Goal: Task Accomplishment & Management: Complete application form

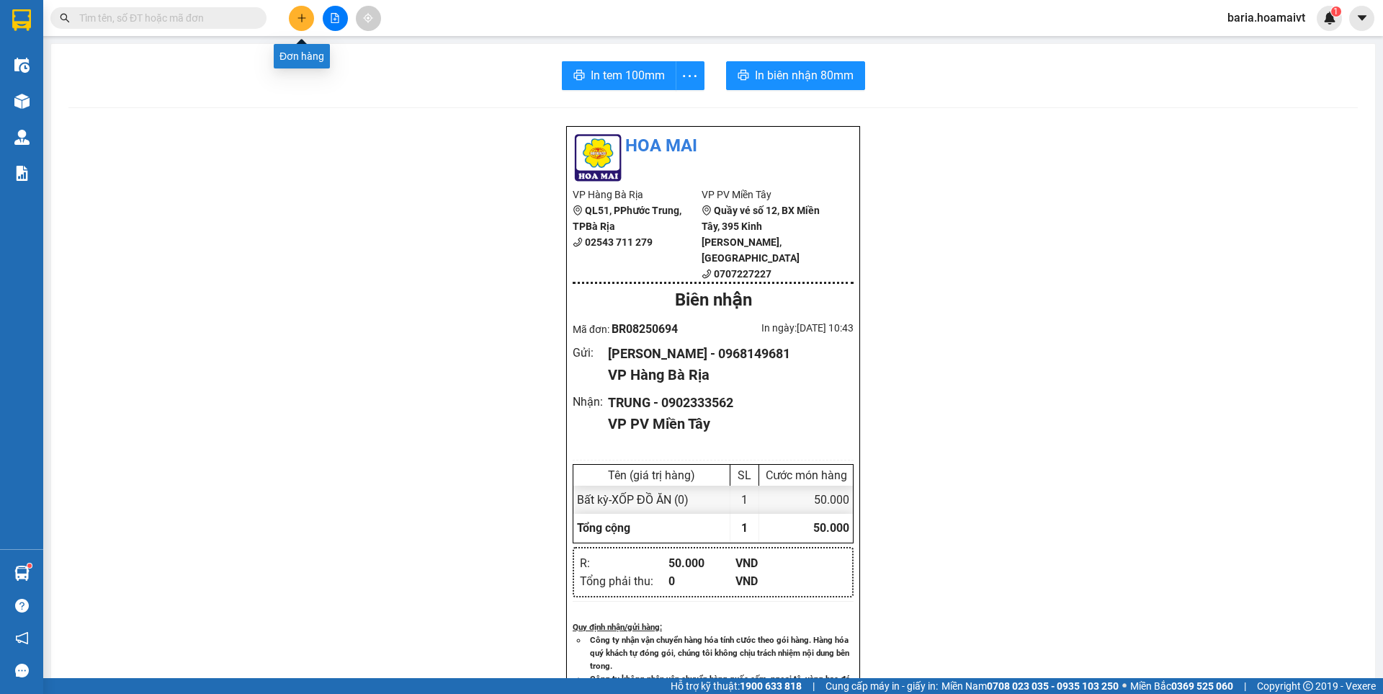
click at [305, 17] on icon "plus" at bounding box center [302, 18] width 10 height 10
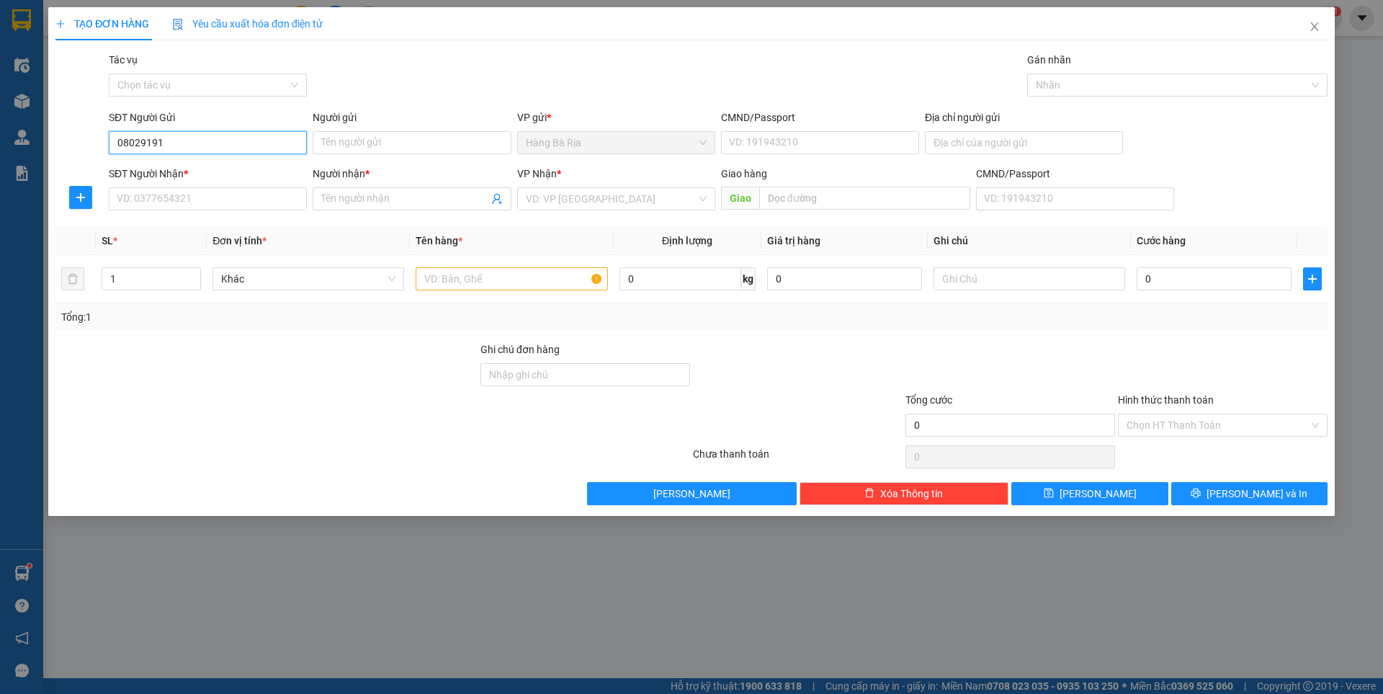
click at [120, 142] on input "08029191" at bounding box center [208, 142] width 198 height 23
click at [115, 140] on input "08029191" at bounding box center [208, 142] width 198 height 23
type input "0908029191"
click at [233, 170] on div "0908029191 - LUYỆN" at bounding box center [207, 172] width 181 height 16
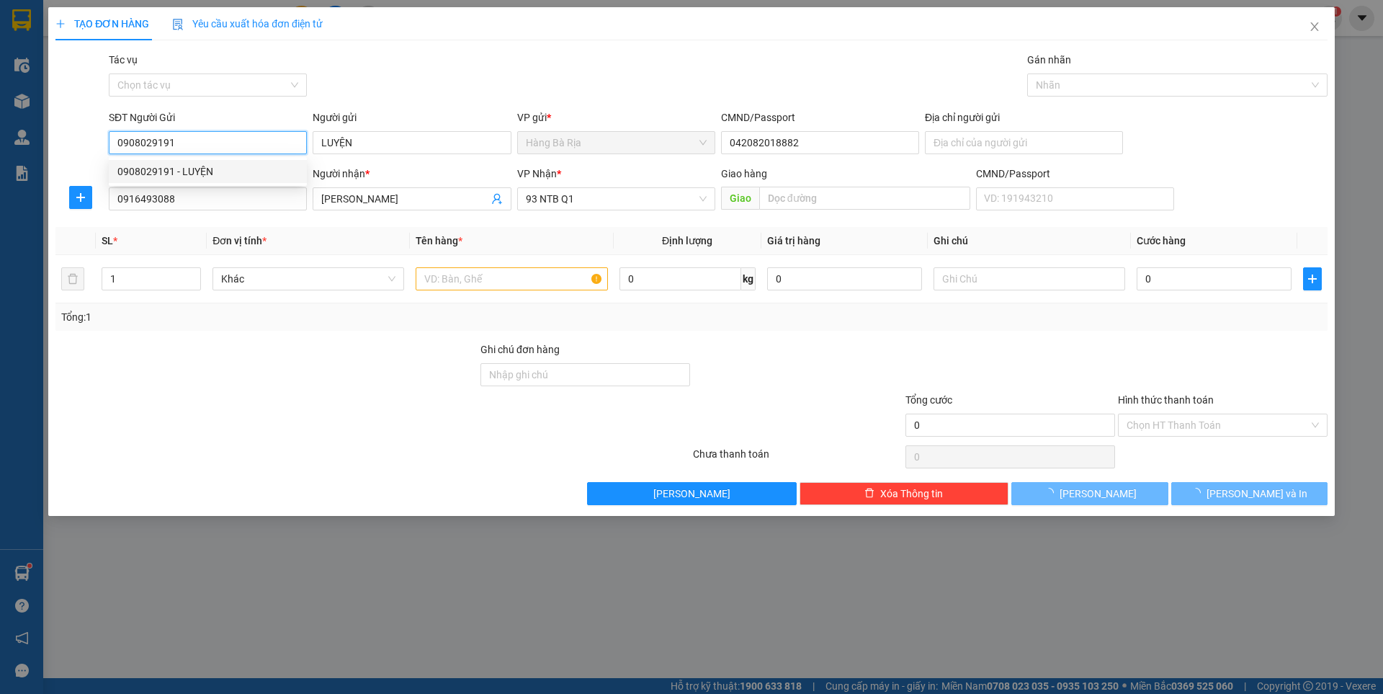
type input "LUYỆN"
type input "042082018882"
type input "0916493088"
type input "[PERSON_NAME]"
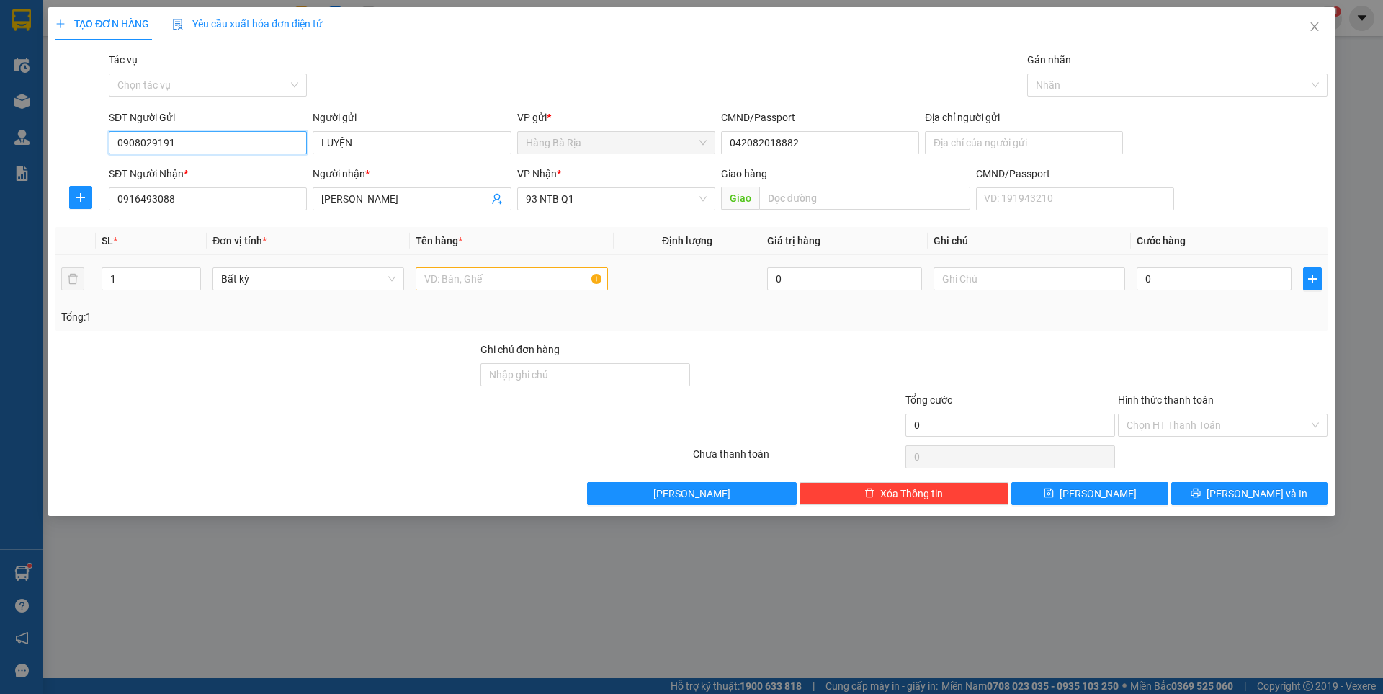
type input "0908029191"
click at [488, 269] on input "text" at bounding box center [512, 278] width 192 height 23
type input "THÙNG"
click at [1188, 274] on input "0" at bounding box center [1214, 278] width 155 height 23
type input "4"
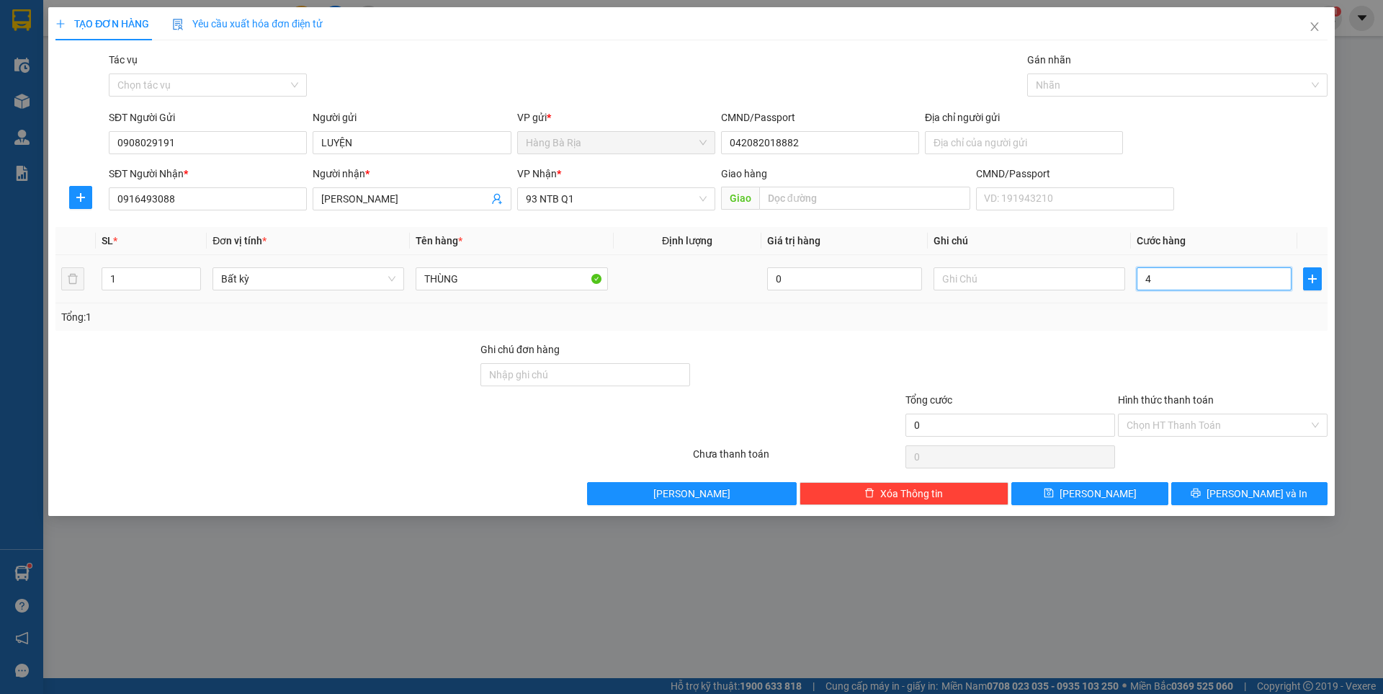
type input "4"
type input "40"
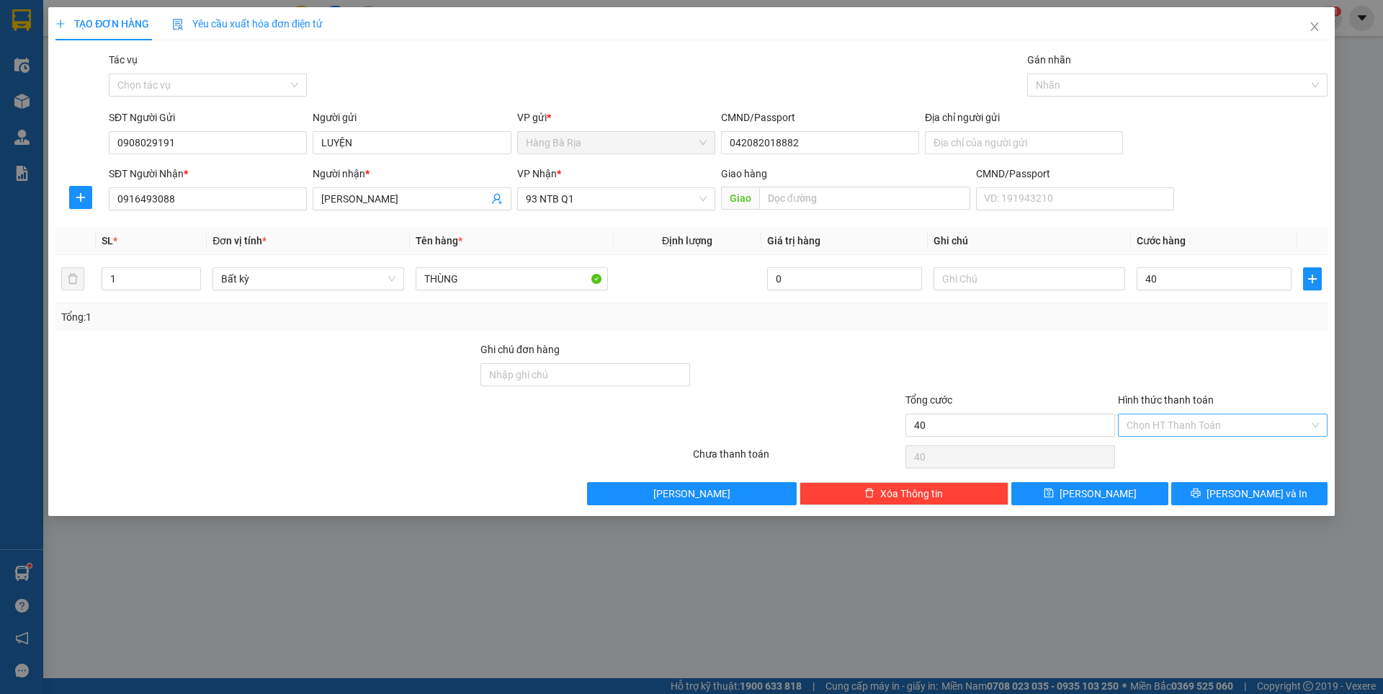
click at [1160, 424] on input "Hình thức thanh toán" at bounding box center [1218, 425] width 182 height 22
type input "40.000"
click at [1159, 446] on div "Tại văn phòng" at bounding box center [1223, 454] width 192 height 16
type input "0"
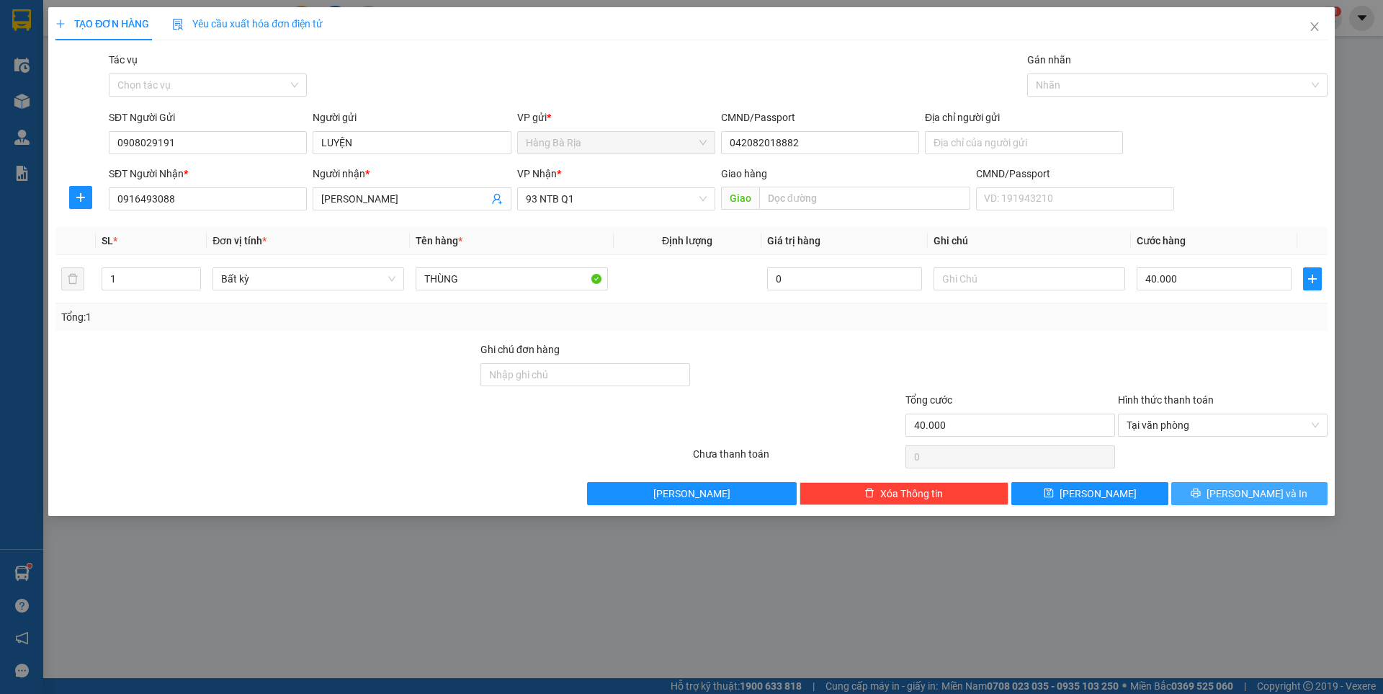
click at [1193, 487] on button "[PERSON_NAME] và In" at bounding box center [1249, 493] width 156 height 23
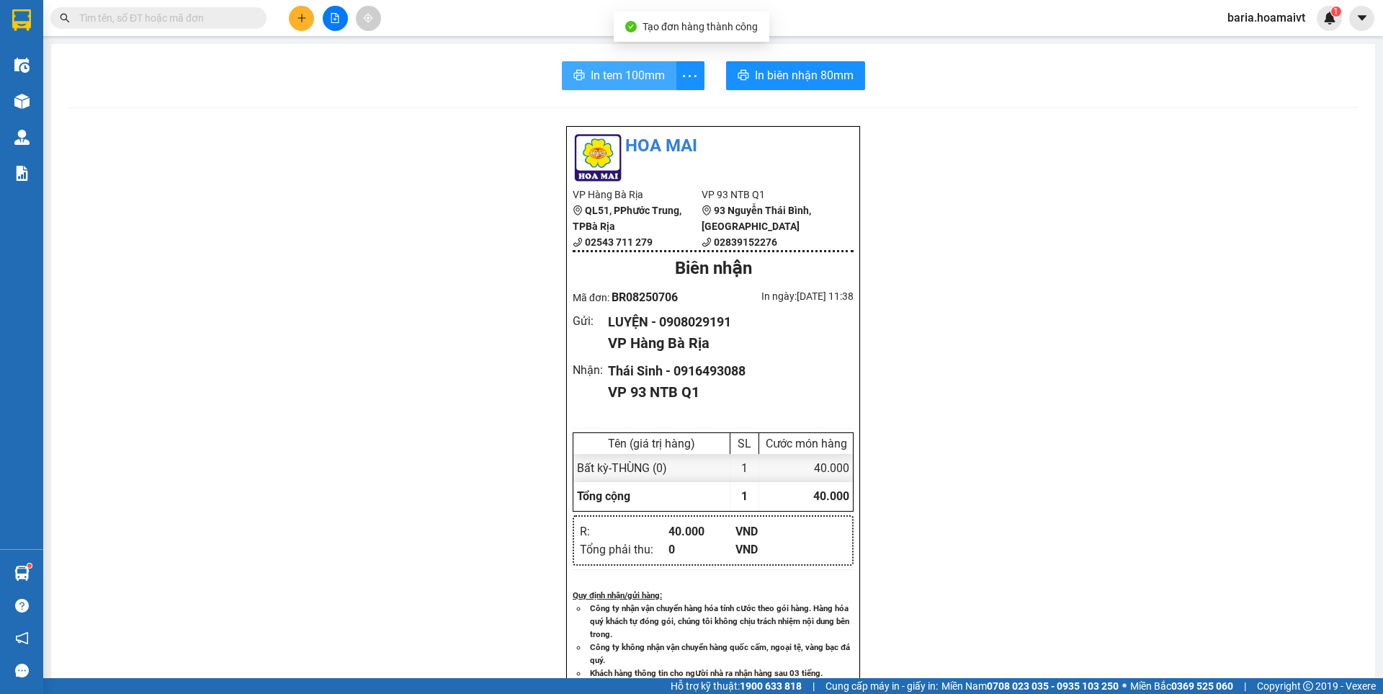
click at [599, 65] on button "In tem 100mm" at bounding box center [619, 75] width 115 height 29
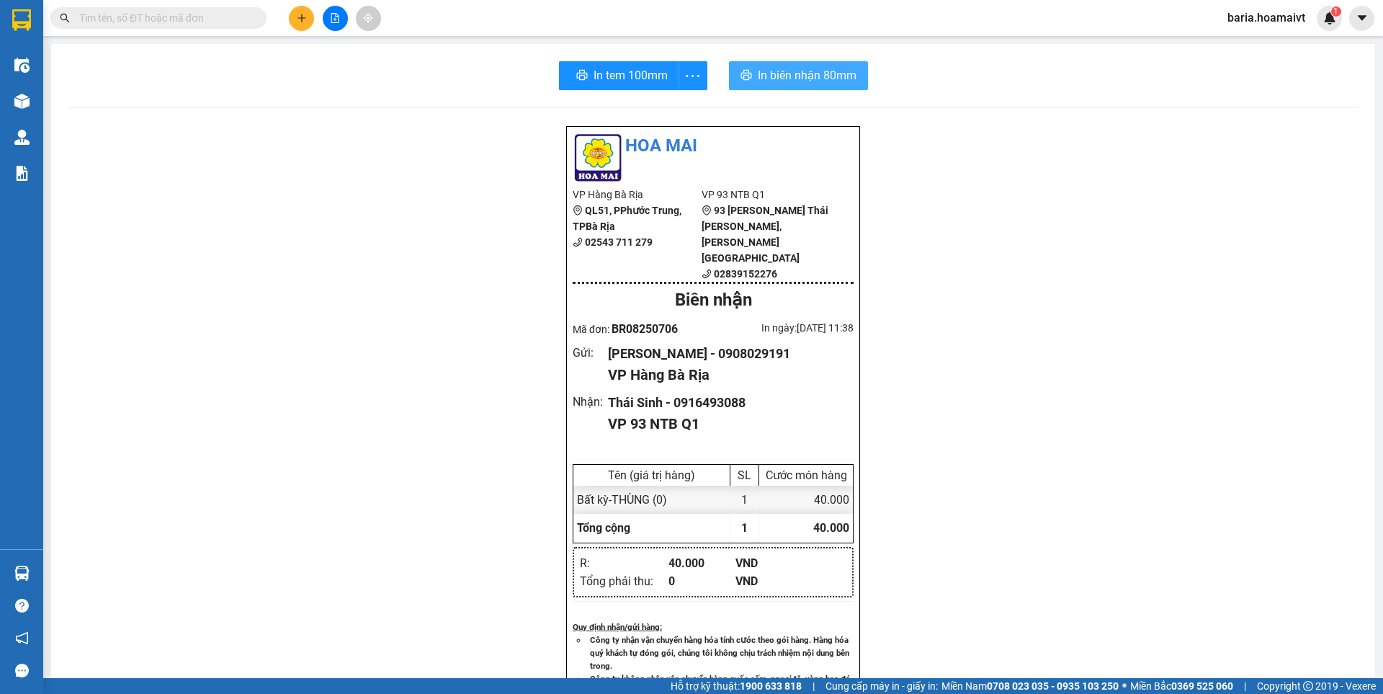
click at [864, 75] on div "In tem 100mm In biên nhận 80mm" at bounding box center [712, 75] width 1289 height 29
click at [833, 73] on span "In biên nhận 80mm" at bounding box center [804, 75] width 99 height 18
click at [243, 22] on input "text" at bounding box center [164, 18] width 170 height 16
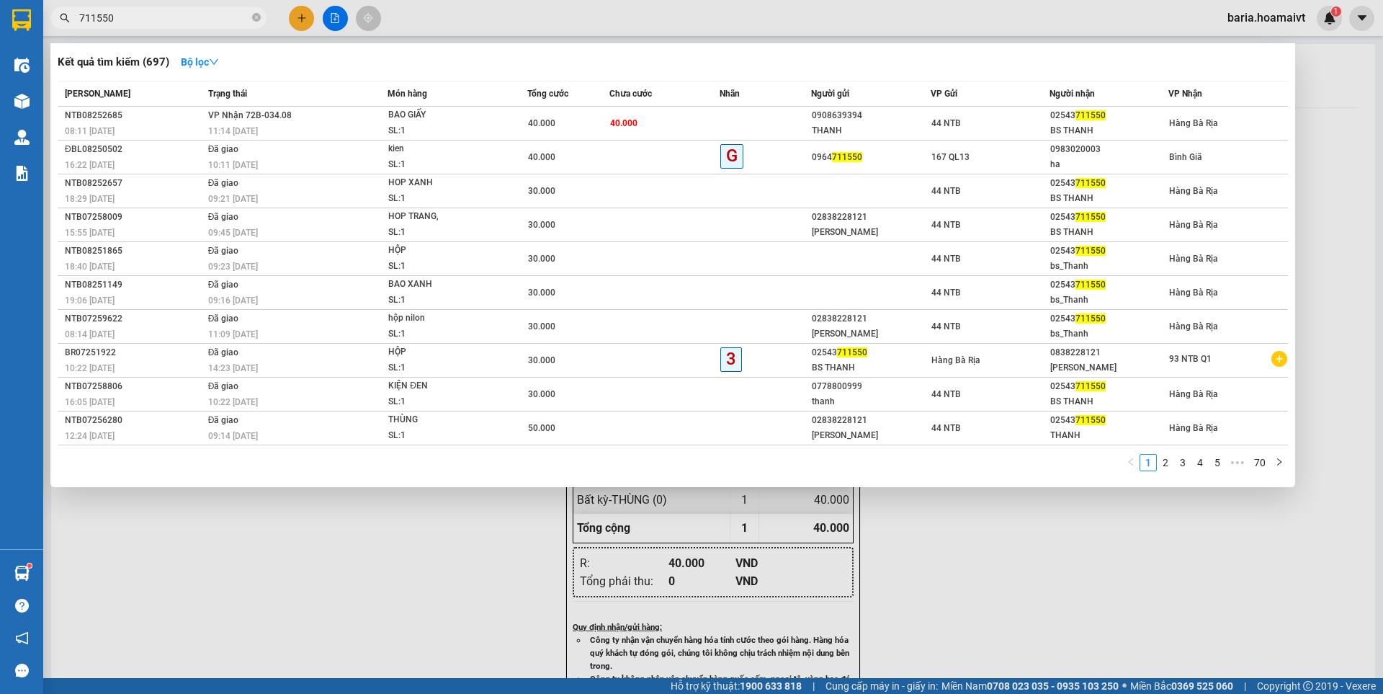
type input "711550"
